Goal: Information Seeking & Learning: Find specific fact

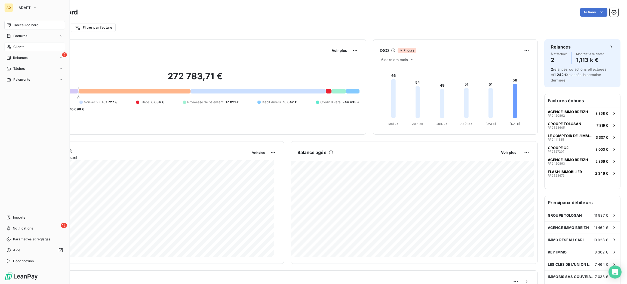
click at [26, 48] on div "Clients" at bounding box center [34, 46] width 61 height 9
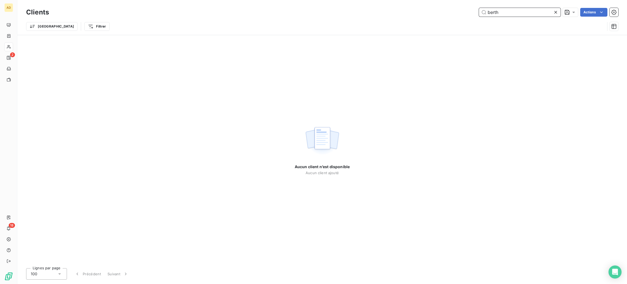
click at [411, 9] on div "berth Actions" at bounding box center [337, 12] width 563 height 9
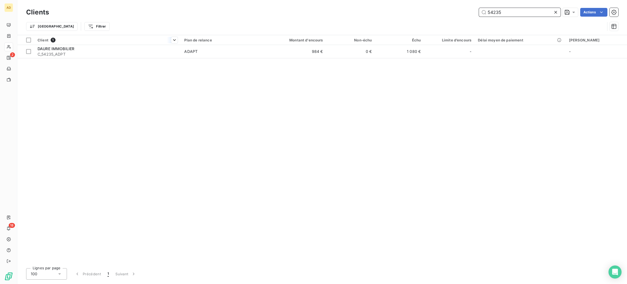
type input "54235"
click at [124, 44] on th "Client 1" at bounding box center [107, 40] width 147 height 10
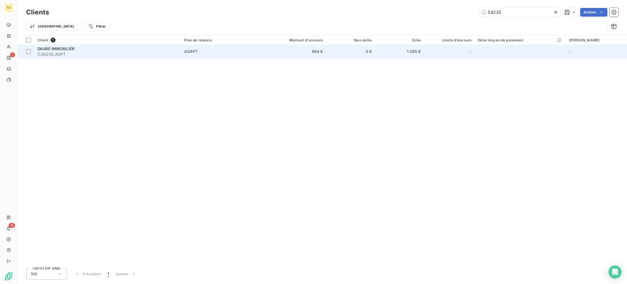
click at [130, 52] on span "C_54235_ADPT" at bounding box center [108, 53] width 140 height 5
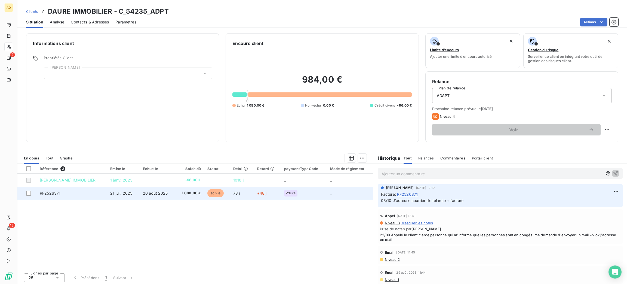
click at [153, 191] on span "20 août 2025" at bounding box center [155, 193] width 25 height 5
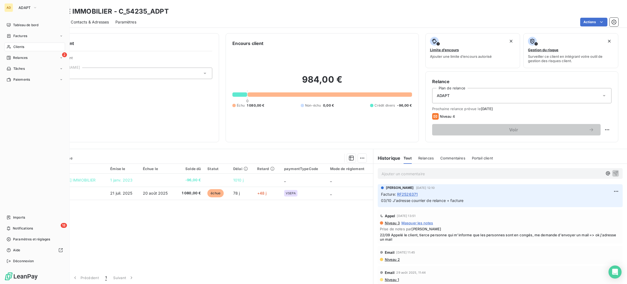
click at [14, 47] on span "Clients" at bounding box center [18, 46] width 11 height 5
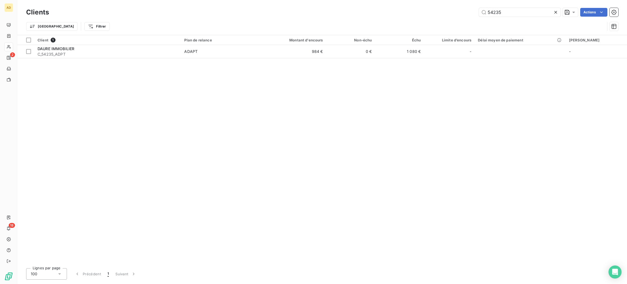
drag, startPoint x: 513, startPoint y: 10, endPoint x: 407, endPoint y: 9, distance: 105.1
click at [416, 14] on div "54235 Actions" at bounding box center [337, 12] width 563 height 9
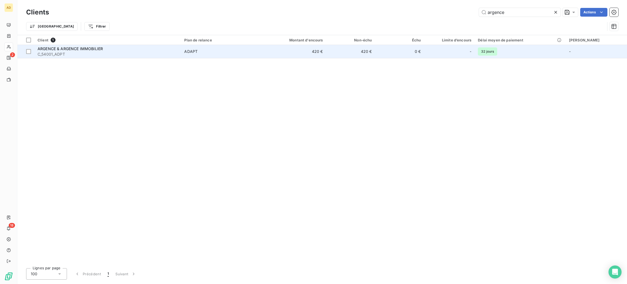
type input "argence"
click at [233, 50] on span "ADAPT" at bounding box center [220, 51] width 73 height 5
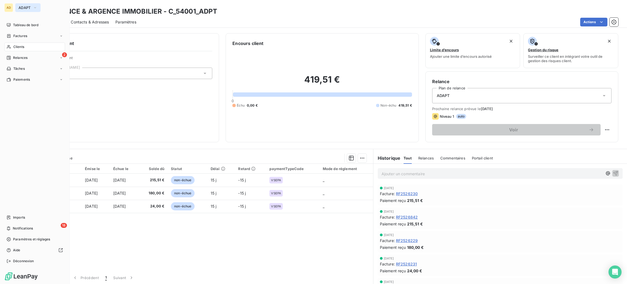
click at [26, 5] on button "ADAPT" at bounding box center [27, 7] width 25 height 9
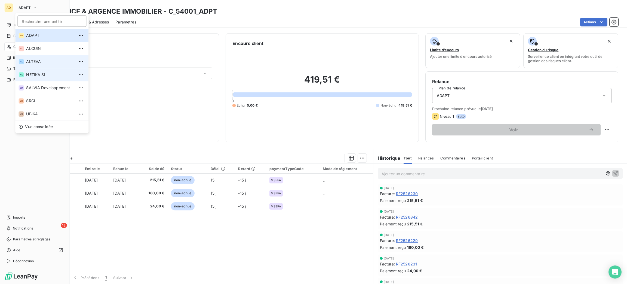
click at [44, 61] on span "ALTEVA" at bounding box center [50, 61] width 48 height 5
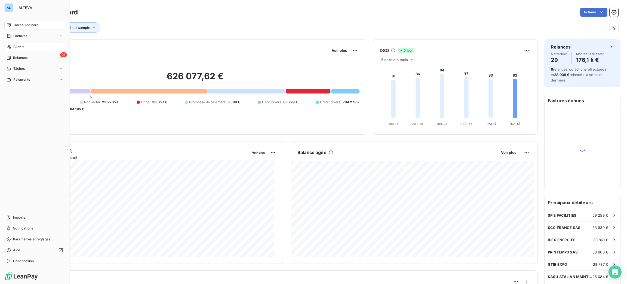
drag, startPoint x: 18, startPoint y: 46, endPoint x: 59, endPoint y: 43, distance: 41.8
click at [18, 46] on span "Clients" at bounding box center [18, 46] width 11 height 5
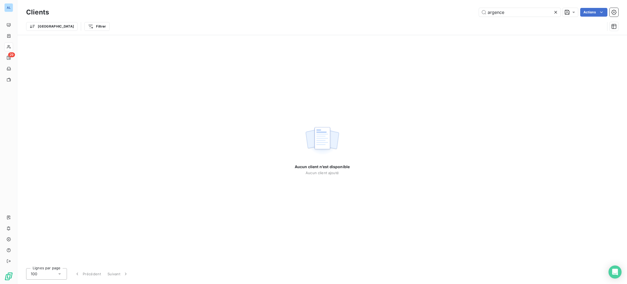
drag, startPoint x: 511, startPoint y: 11, endPoint x: 362, endPoint y: 11, distance: 148.4
click at [362, 11] on div "argence Actions" at bounding box center [337, 12] width 563 height 9
drag, startPoint x: 499, startPoint y: 14, endPoint x: 404, endPoint y: 1, distance: 95.6
click at [404, 1] on div "Clients amazo Actions Trier Filtrer" at bounding box center [322, 17] width 610 height 35
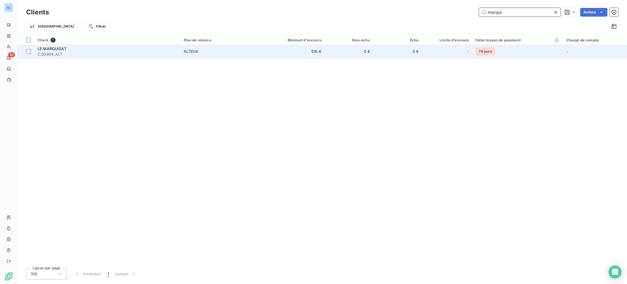
type input "marqui"
click at [228, 54] on span "ALTEVA" at bounding box center [220, 51] width 73 height 5
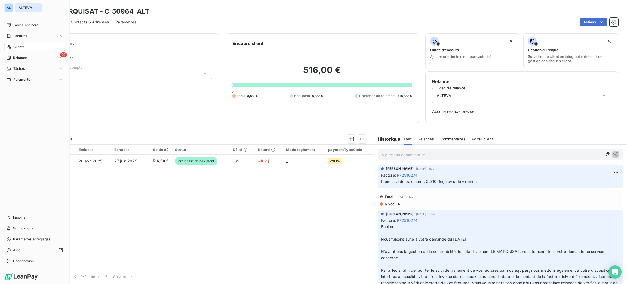
click at [29, 8] on span "ALTEVA" at bounding box center [26, 7] width 14 height 4
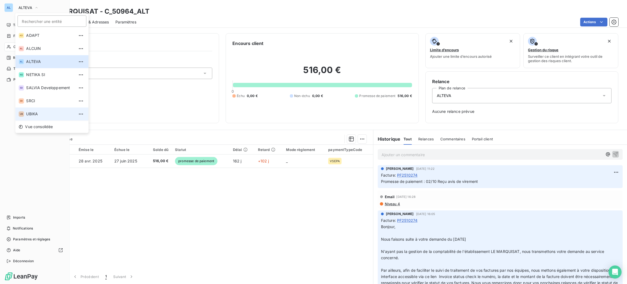
click at [55, 118] on li "UB UBIKA" at bounding box center [51, 113] width 73 height 13
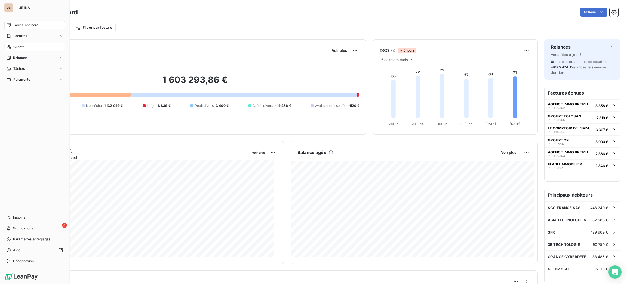
click at [24, 47] on span "Clients" at bounding box center [18, 46] width 11 height 5
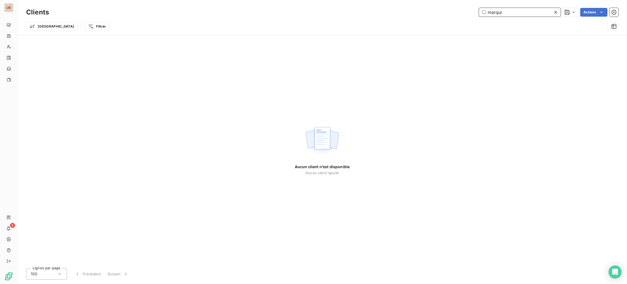
drag, startPoint x: 514, startPoint y: 11, endPoint x: 378, endPoint y: 2, distance: 135.9
click at [378, 2] on div "Clients marqui Actions Trier Filtrer" at bounding box center [322, 17] width 610 height 35
drag, startPoint x: 501, startPoint y: 15, endPoint x: 419, endPoint y: 9, distance: 82.7
click at [438, 13] on div "amaz Actions" at bounding box center [337, 12] width 563 height 9
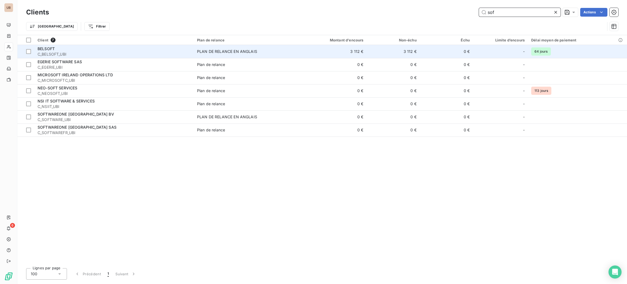
type input "sof"
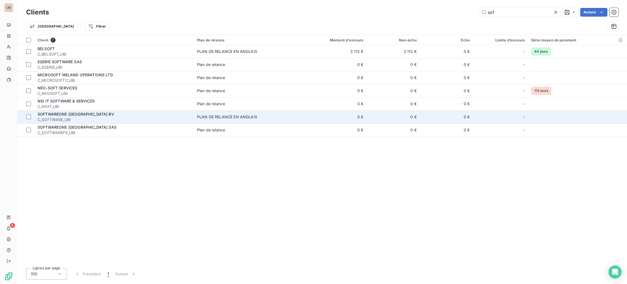
click at [231, 113] on td "PLAN DE RELANCE EN ANGLAIS" at bounding box center [245, 116] width 102 height 13
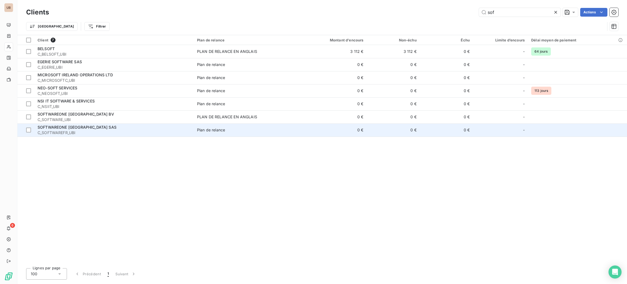
click at [178, 125] on div "SOFTWAREONE [GEOGRAPHIC_DATA] SAS" at bounding box center [114, 126] width 153 height 5
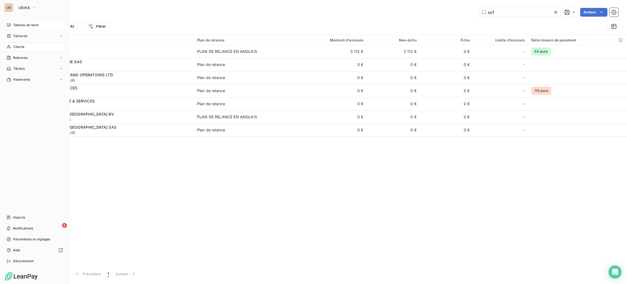
click at [28, 23] on span "Tableau de bord" at bounding box center [25, 25] width 25 height 5
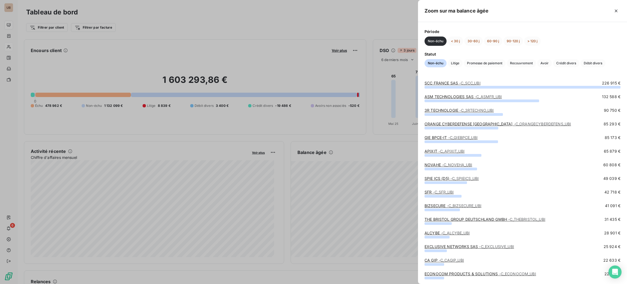
click at [452, 165] on span "- C_NOVEHA_UBI" at bounding box center [457, 164] width 30 height 5
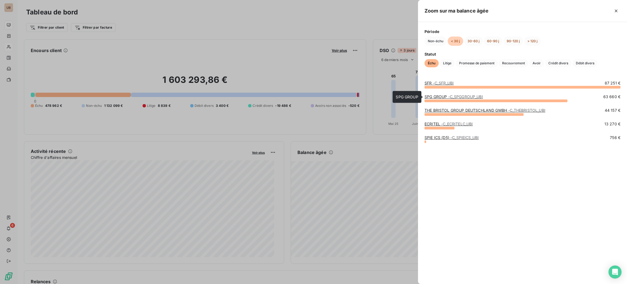
click at [439, 97] on link "SPG GROUP - C_SPGGROUP_UBI" at bounding box center [454, 96] width 59 height 5
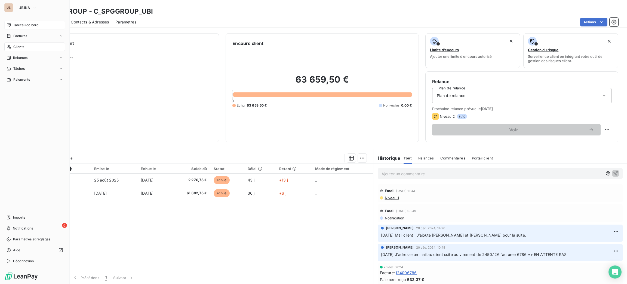
click at [17, 26] on span "Tableau de bord" at bounding box center [25, 25] width 25 height 5
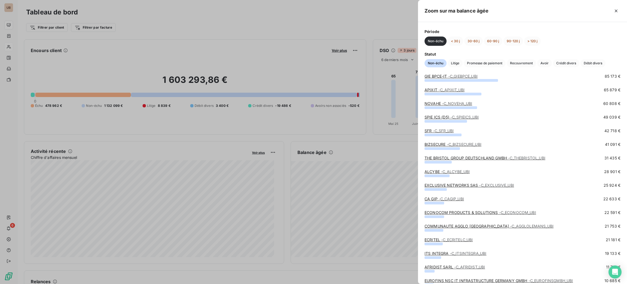
scroll to position [122, 0]
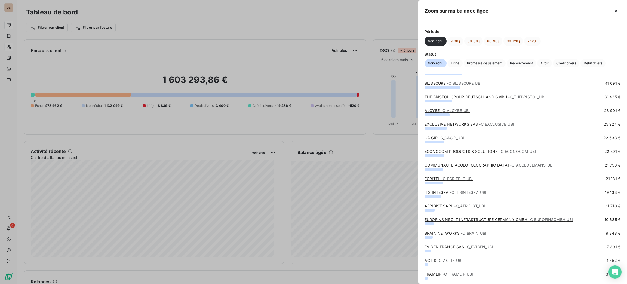
click at [19, 33] on div at bounding box center [313, 142] width 627 height 284
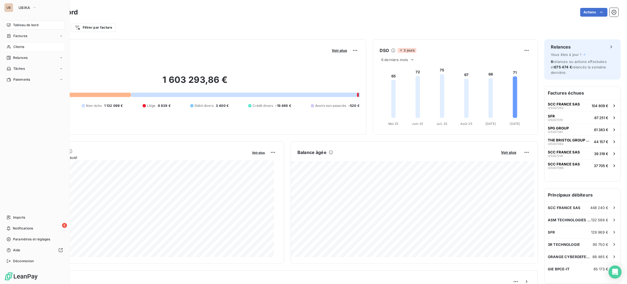
click at [13, 48] on span "Clients" at bounding box center [18, 46] width 11 height 5
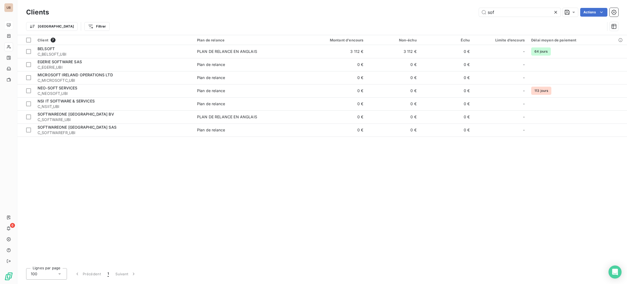
drag, startPoint x: 501, startPoint y: 14, endPoint x: 450, endPoint y: 12, distance: 51.5
click at [450, 12] on div "sof Actions" at bounding box center [337, 12] width 563 height 9
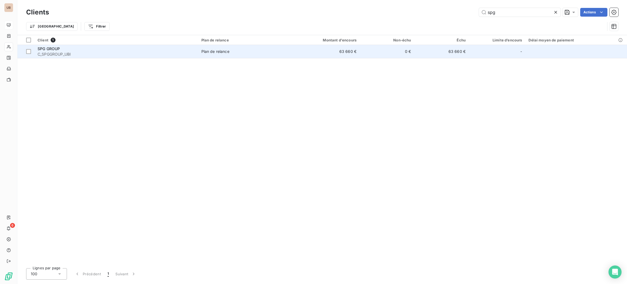
type input "spg"
click at [151, 51] on span "C_SPGGROUP_UBI" at bounding box center [116, 53] width 157 height 5
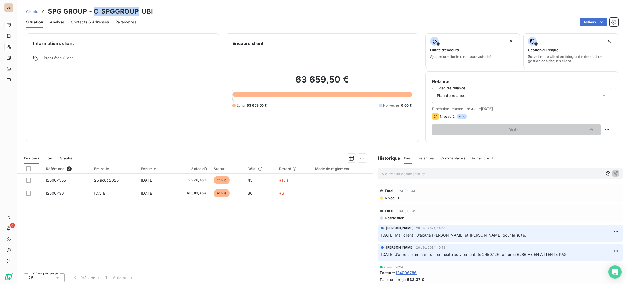
drag, startPoint x: 136, startPoint y: 10, endPoint x: 94, endPoint y: 10, distance: 42.8
click at [94, 10] on h3 "SPG GROUP - C_SPGGROUP_UBI" at bounding box center [100, 12] width 105 height 10
copy h3 "C_SPGGROUP"
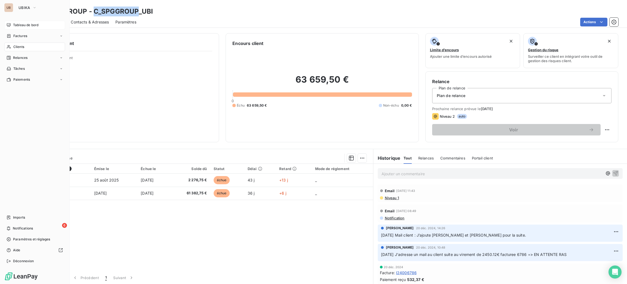
click at [19, 46] on span "Clients" at bounding box center [18, 46] width 11 height 5
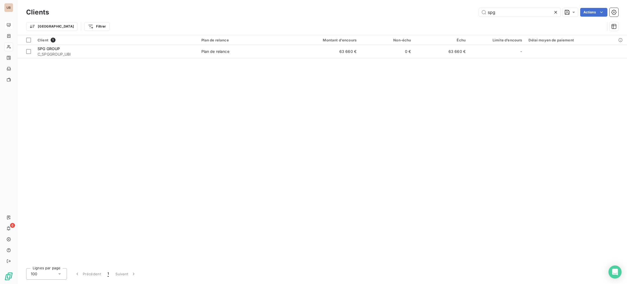
drag, startPoint x: 493, startPoint y: 11, endPoint x: 467, endPoint y: 7, distance: 26.3
click at [467, 7] on div "Clients spg Actions" at bounding box center [322, 12] width 593 height 11
drag, startPoint x: 500, startPoint y: 13, endPoint x: 456, endPoint y: 12, distance: 43.3
click at [461, 12] on div "spg Actions" at bounding box center [337, 12] width 563 height 9
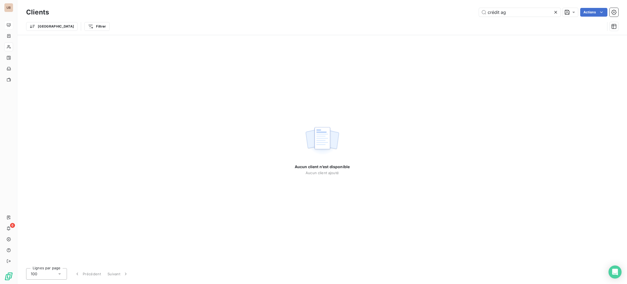
drag, startPoint x: 521, startPoint y: 14, endPoint x: 424, endPoint y: 6, distance: 97.0
click at [425, 7] on div "Clients crédit ag Actions" at bounding box center [322, 12] width 593 height 11
drag, startPoint x: 514, startPoint y: 6, endPoint x: 463, endPoint y: 9, distance: 51.5
click at [463, 9] on div "Clients agricole Actions" at bounding box center [322, 12] width 593 height 11
drag, startPoint x: 470, startPoint y: 12, endPoint x: 449, endPoint y: 12, distance: 21.8
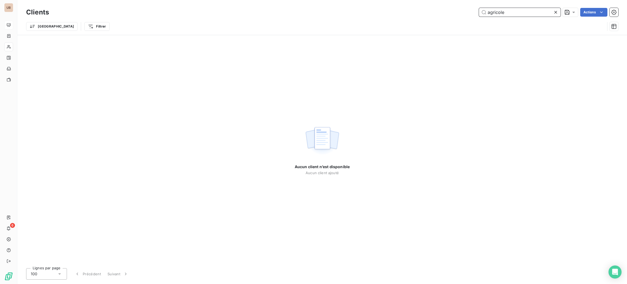
click at [449, 12] on div "agricole Actions" at bounding box center [337, 12] width 563 height 9
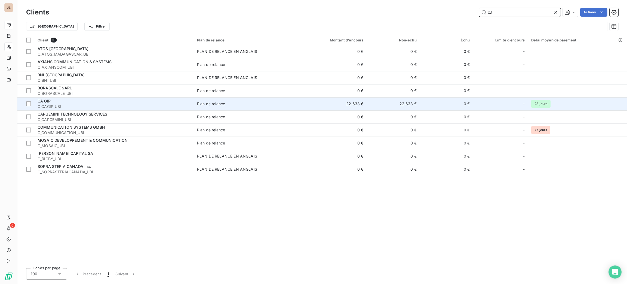
type input "ca"
click at [199, 103] on div "Plan de relance" at bounding box center [211, 103] width 28 height 5
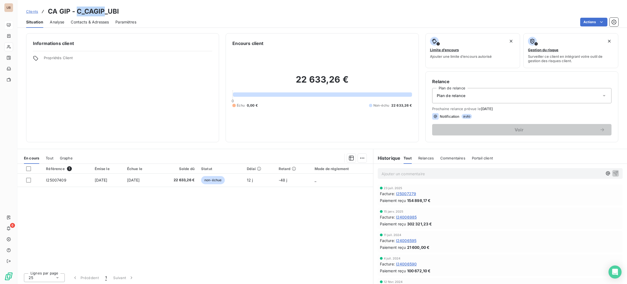
drag, startPoint x: 105, startPoint y: 10, endPoint x: 77, endPoint y: 11, distance: 27.5
click at [77, 11] on h3 "CA GIP - C_CAGIP_UBI" at bounding box center [83, 12] width 71 height 10
copy h3 "C_CAGIP"
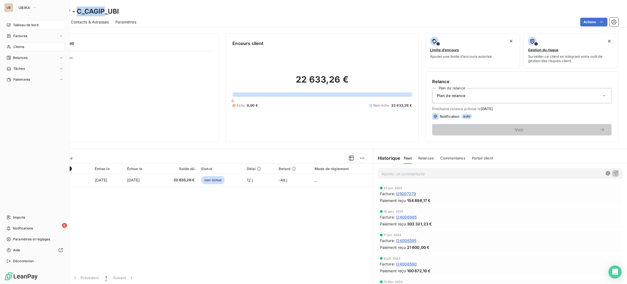
click at [19, 24] on span "Tableau de bord" at bounding box center [25, 25] width 25 height 5
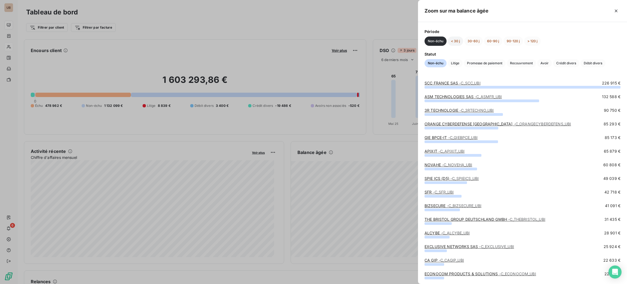
click at [457, 45] on button "< 30 j" at bounding box center [456, 40] width 16 height 9
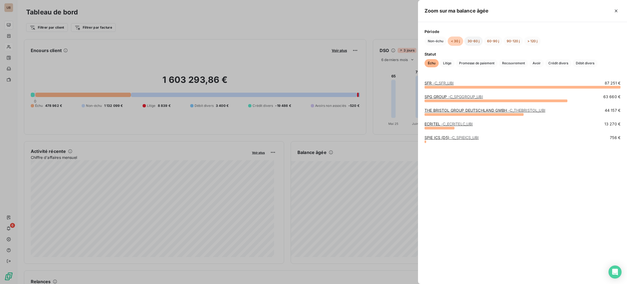
click at [471, 42] on button "30-60 j" at bounding box center [474, 40] width 19 height 9
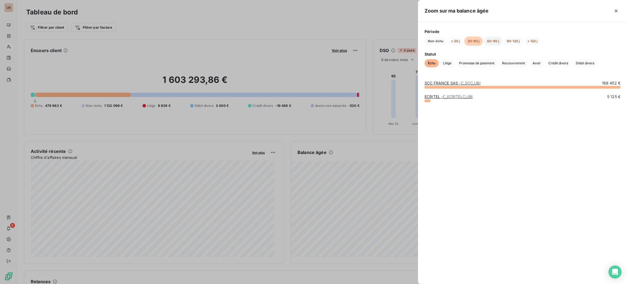
click at [499, 42] on button "60-90 j" at bounding box center [493, 40] width 19 height 9
click at [526, 38] on button "> 120 j" at bounding box center [533, 40] width 17 height 9
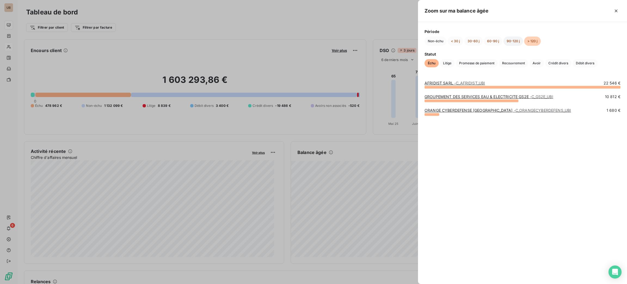
click at [512, 39] on button "90-120 j" at bounding box center [514, 40] width 20 height 9
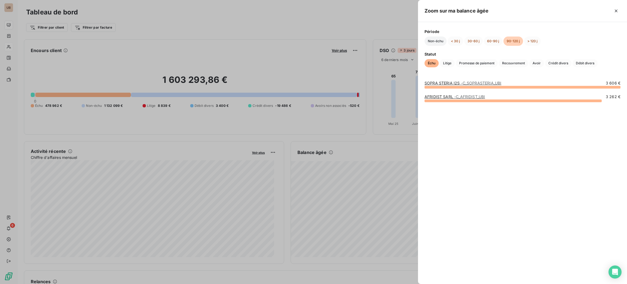
click at [437, 41] on button "Non-échu" at bounding box center [436, 40] width 22 height 9
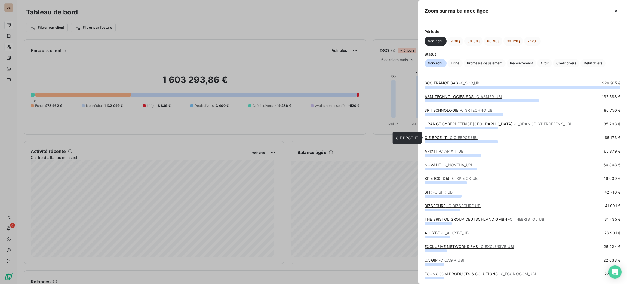
click at [447, 135] on link "GIE BPCE-IT - C_GIEBPCE_UBI" at bounding box center [451, 137] width 53 height 5
click at [440, 85] on link "SCC FRANCE SAS - C_SCC_UBI" at bounding box center [453, 83] width 56 height 5
